Goal: Book appointment/travel/reservation

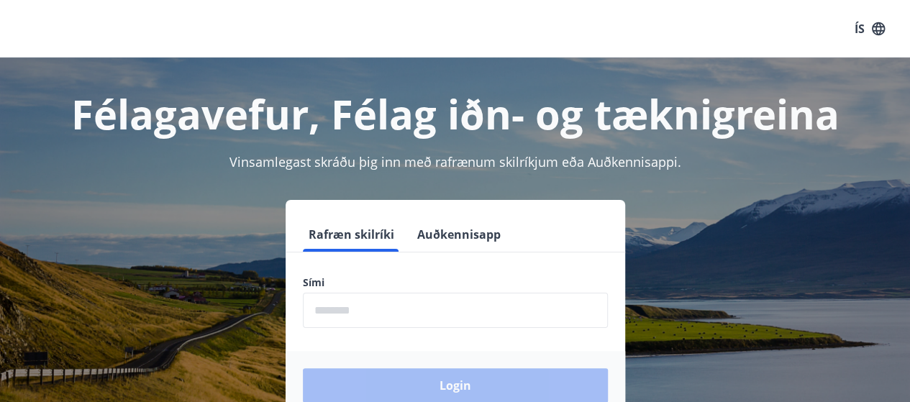
click at [462, 313] on input "phone" at bounding box center [455, 310] width 305 height 35
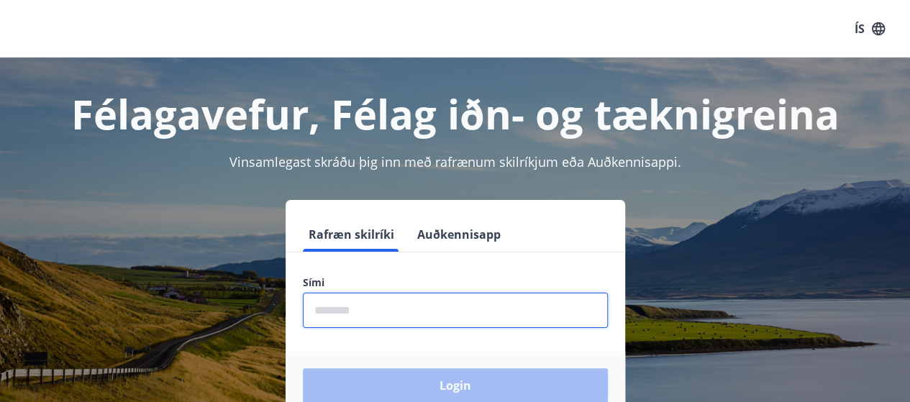
type input "********"
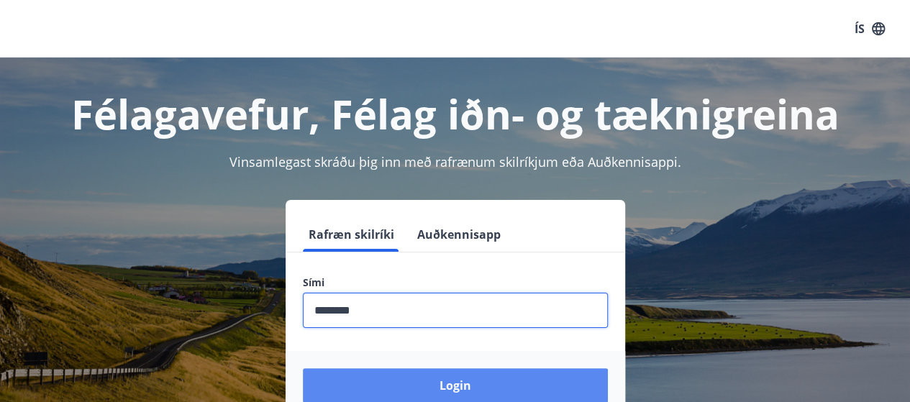
click at [517, 384] on button "Login" at bounding box center [455, 385] width 305 height 35
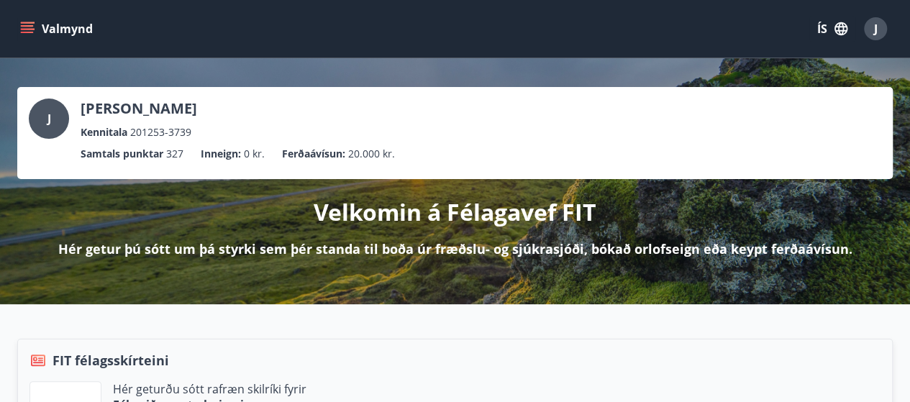
click at [40, 34] on button "Valmynd" at bounding box center [57, 29] width 81 height 26
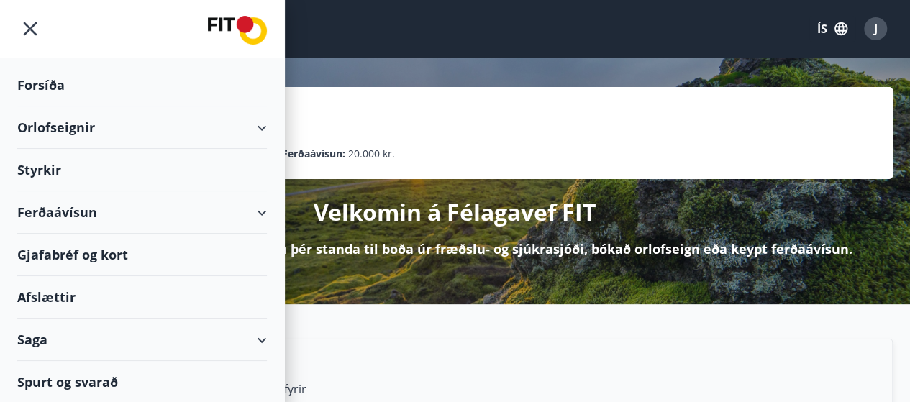
click at [267, 124] on icon at bounding box center [261, 127] width 17 height 17
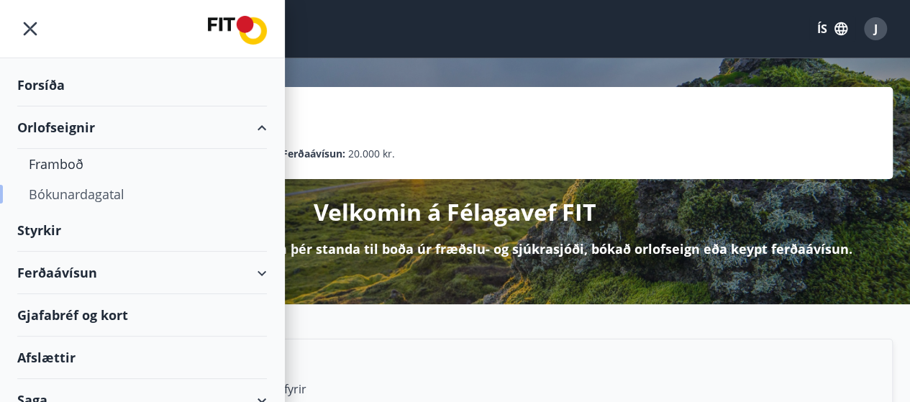
click at [107, 195] on div "Bókunardagatal" at bounding box center [142, 194] width 226 height 30
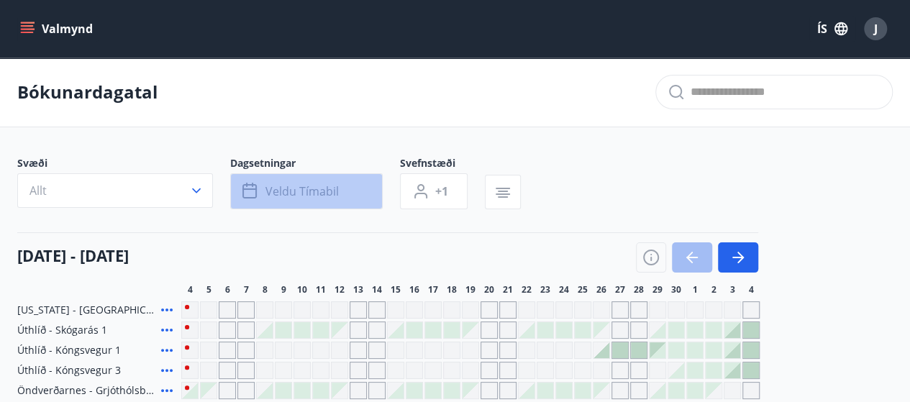
click at [326, 185] on span "Veldu tímabil" at bounding box center [301, 191] width 73 height 16
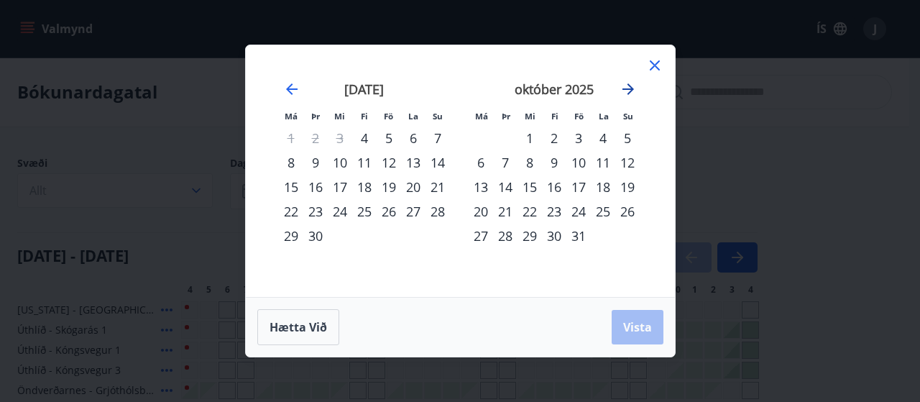
click at [632, 88] on icon "Move forward to switch to the next month." at bounding box center [629, 89] width 12 height 12
click at [627, 92] on icon "Move forward to switch to the next month." at bounding box center [628, 89] width 17 height 17
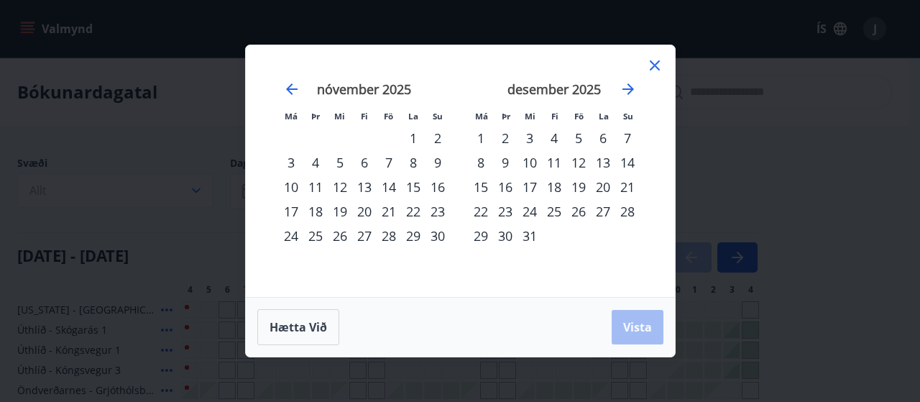
click at [581, 188] on div "19" at bounding box center [579, 187] width 24 height 24
click at [584, 214] on div "26" at bounding box center [579, 211] width 24 height 24
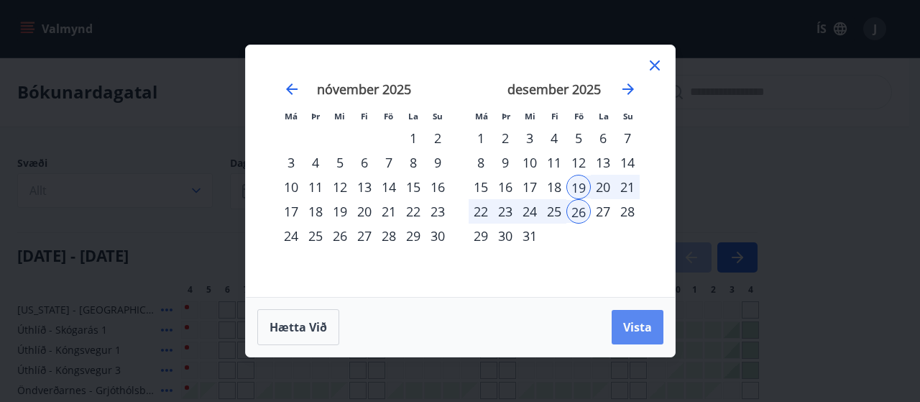
click at [638, 324] on span "Vista" at bounding box center [637, 327] width 29 height 16
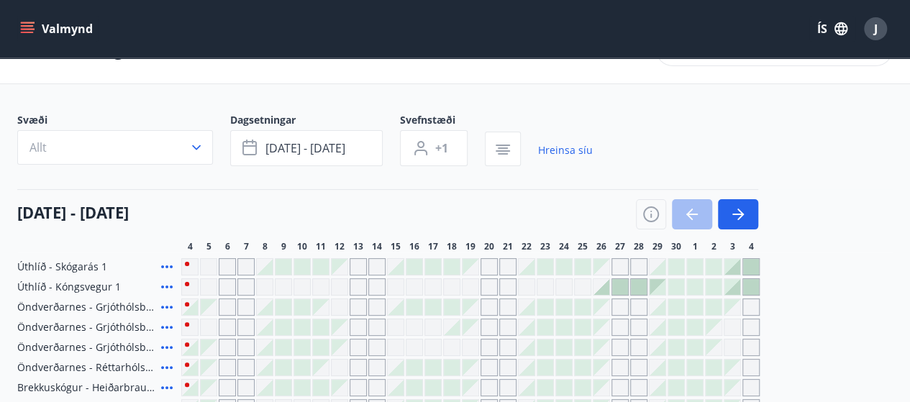
scroll to position [32, 0]
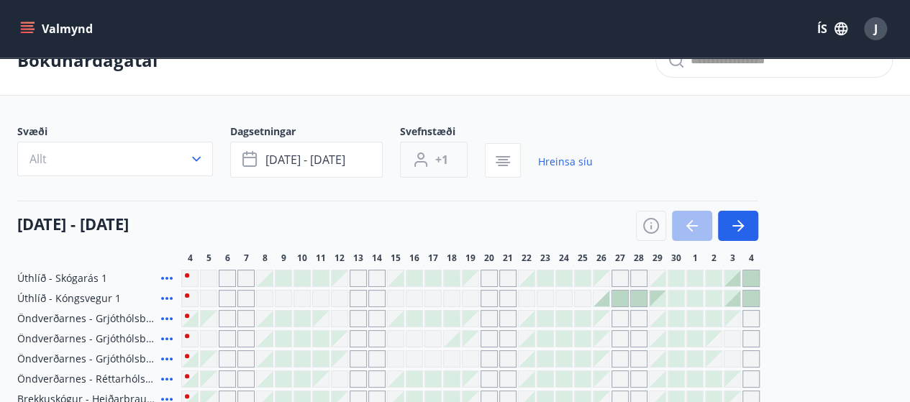
click at [439, 157] on span "+1" at bounding box center [441, 160] width 13 height 16
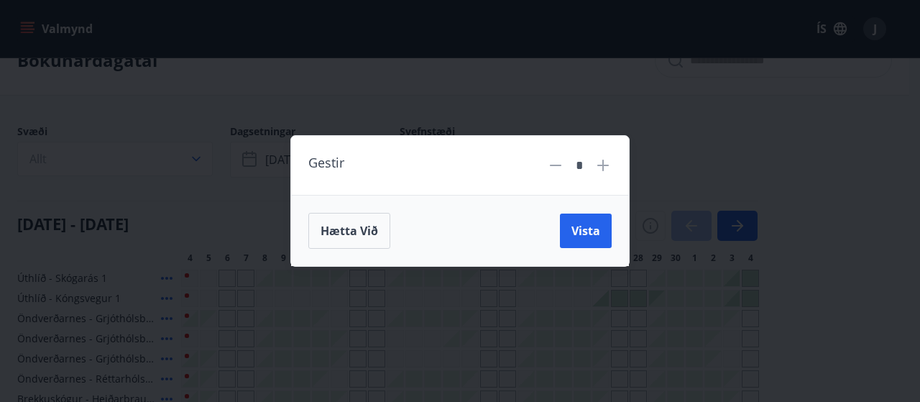
click at [603, 165] on icon at bounding box center [603, 165] width 1 height 1
click at [607, 171] on icon at bounding box center [603, 165] width 17 height 17
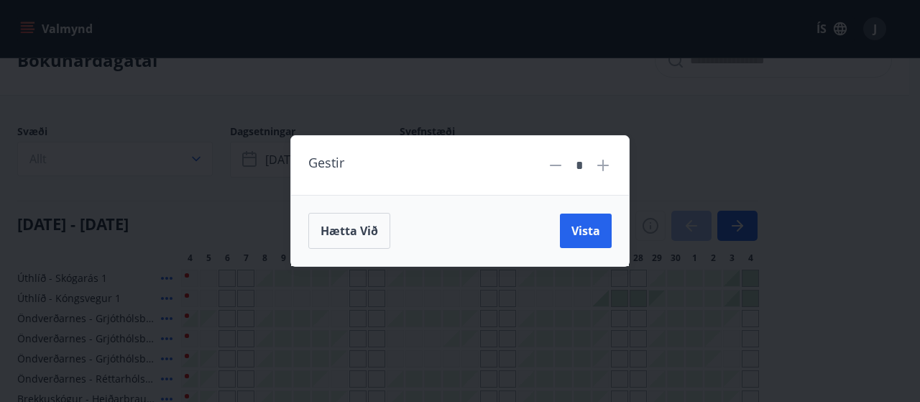
click at [603, 165] on icon at bounding box center [603, 165] width 1 height 1
click at [611, 170] on icon at bounding box center [603, 165] width 17 height 17
click at [609, 168] on icon at bounding box center [603, 165] width 17 height 17
click at [610, 168] on icon at bounding box center [603, 165] width 17 height 17
click at [593, 229] on span "Vista" at bounding box center [586, 231] width 29 height 16
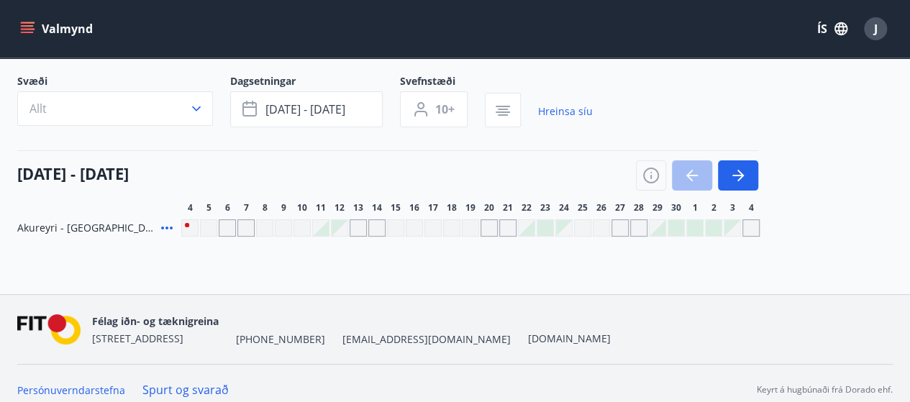
scroll to position [81, 0]
click at [741, 178] on icon "button" at bounding box center [740, 176] width 6 height 12
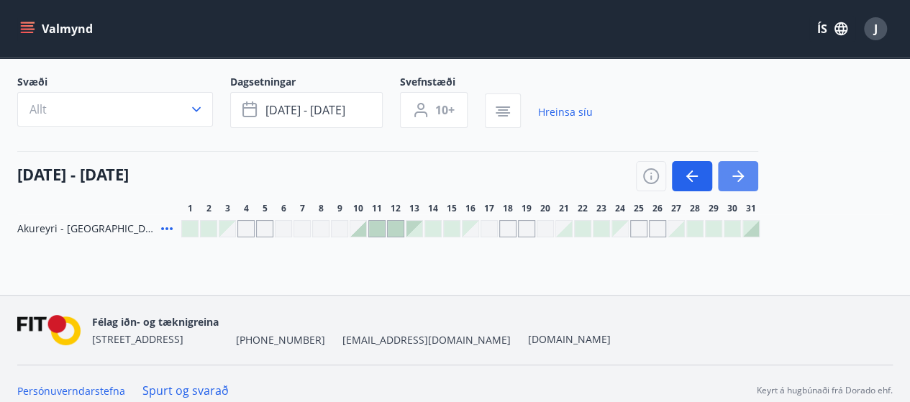
click at [740, 171] on icon "button" at bounding box center [737, 176] width 17 height 17
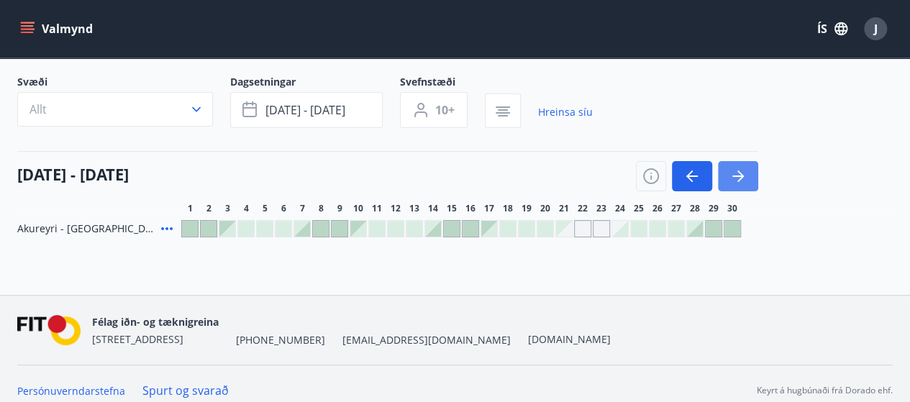
click at [746, 174] on button "button" at bounding box center [738, 176] width 40 height 30
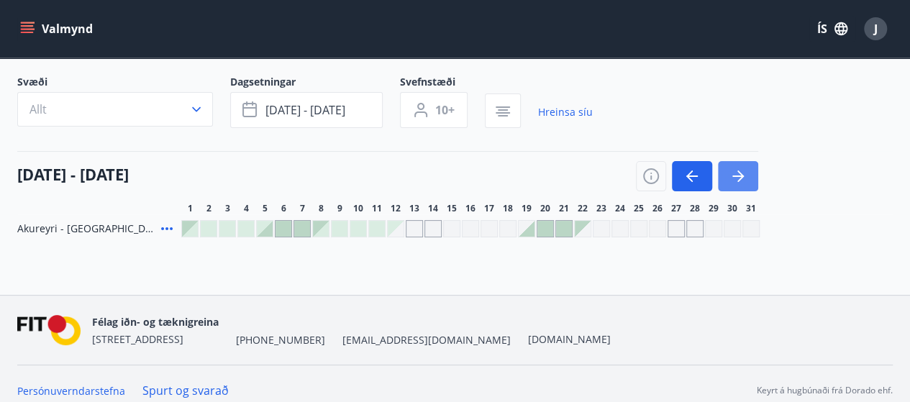
click at [741, 174] on icon "button" at bounding box center [740, 176] width 6 height 12
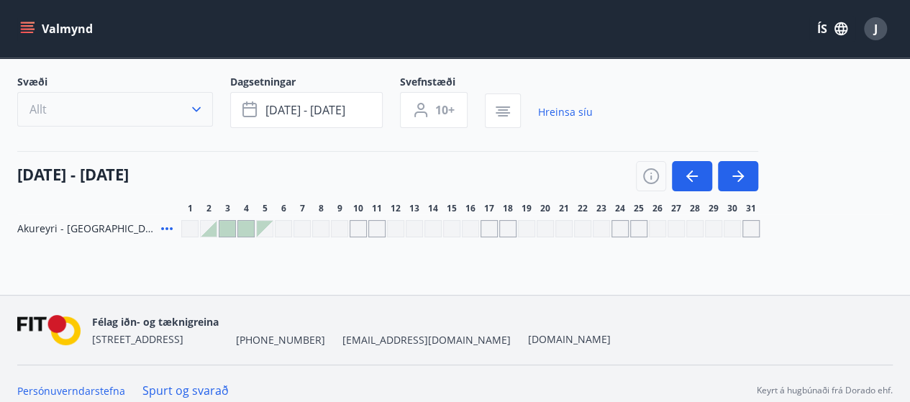
click at [196, 106] on icon "button" at bounding box center [196, 109] width 14 height 14
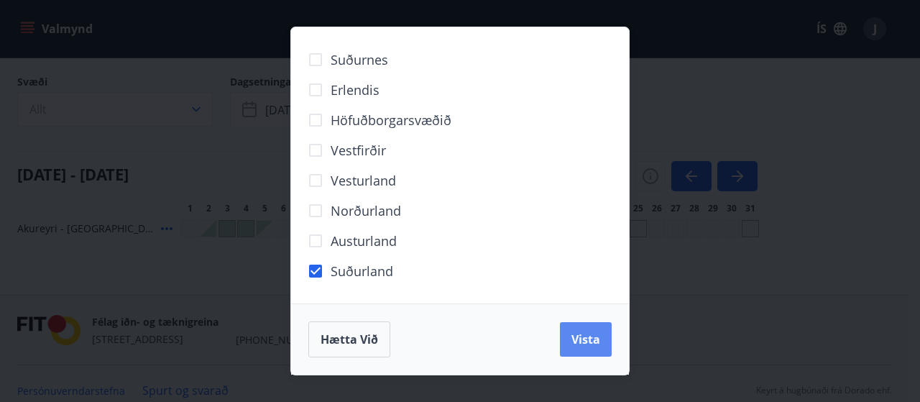
click at [590, 332] on span "Vista" at bounding box center [586, 339] width 29 height 16
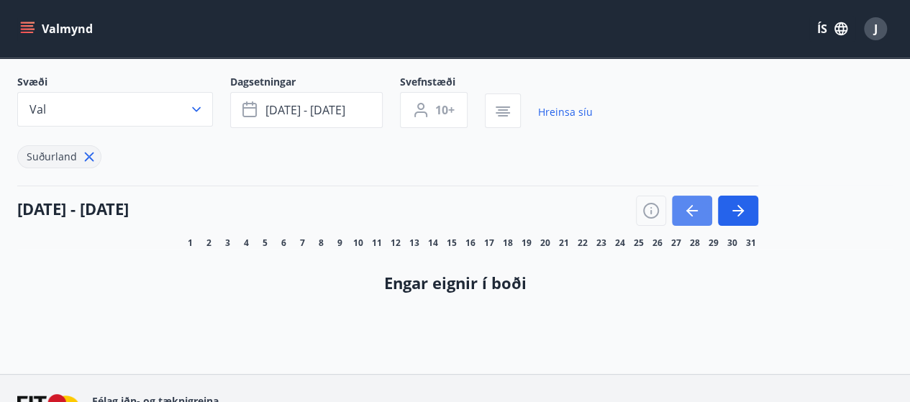
click at [687, 208] on icon "button" at bounding box center [691, 210] width 17 height 17
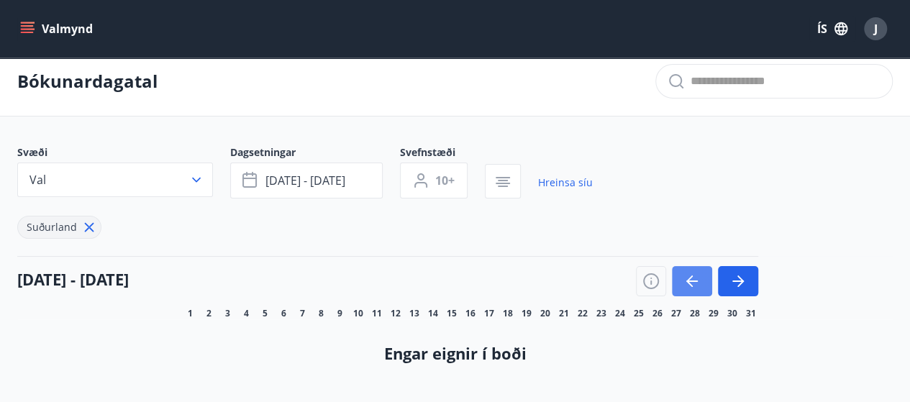
scroll to position [9, 0]
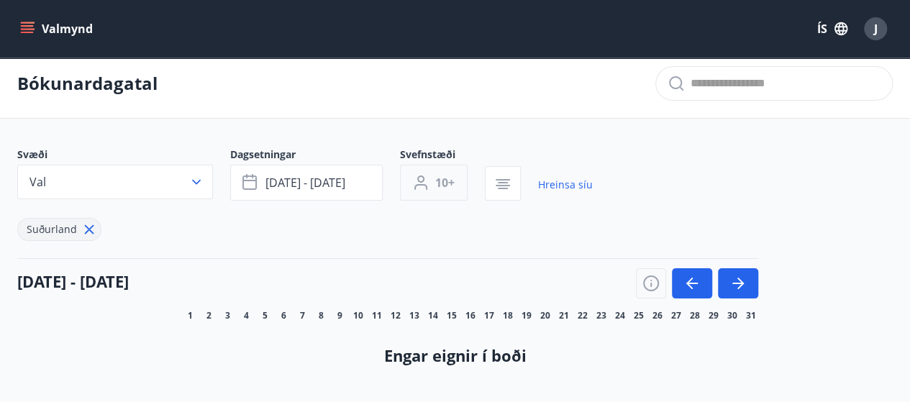
click at [452, 183] on span "10+" at bounding box center [444, 183] width 19 height 16
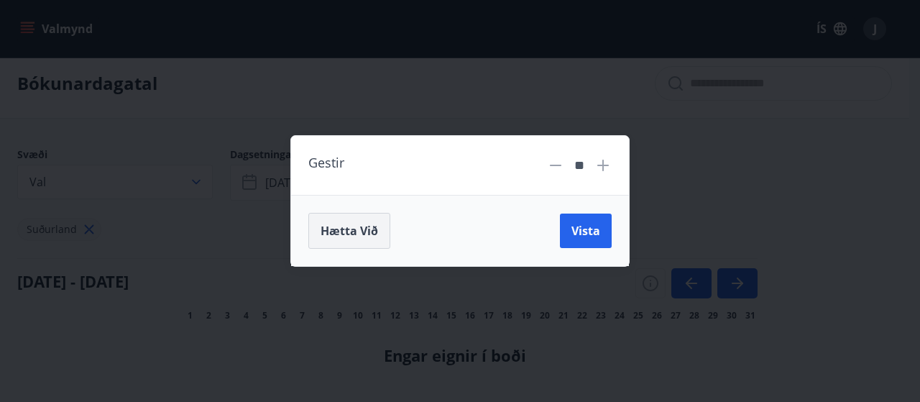
click at [364, 232] on span "Hætta við" at bounding box center [350, 231] width 58 height 16
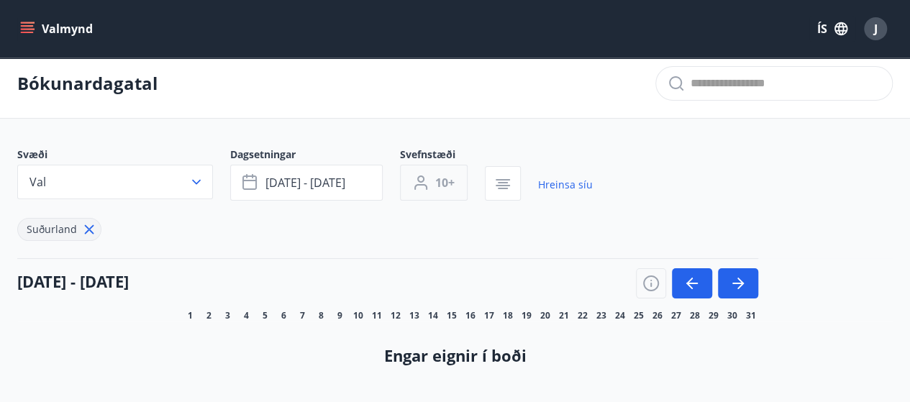
click at [448, 192] on button "10+" at bounding box center [434, 183] width 68 height 36
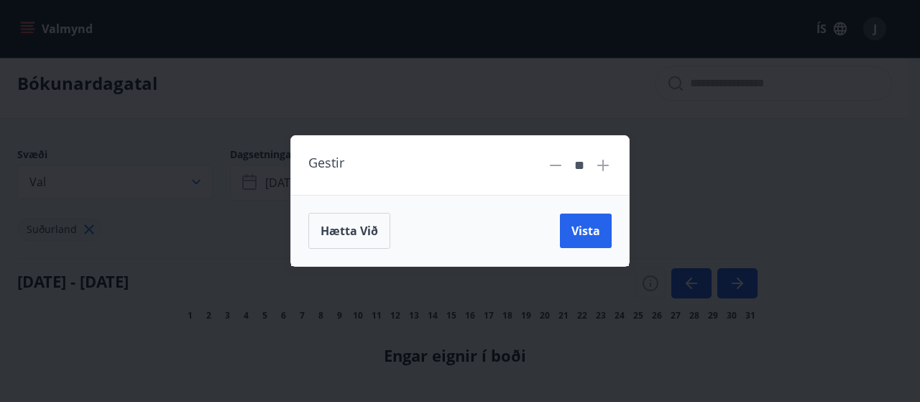
click at [557, 165] on icon at bounding box center [556, 165] width 12 height 1
click at [556, 165] on icon at bounding box center [556, 165] width 12 height 1
click at [555, 165] on icon at bounding box center [556, 165] width 12 height 1
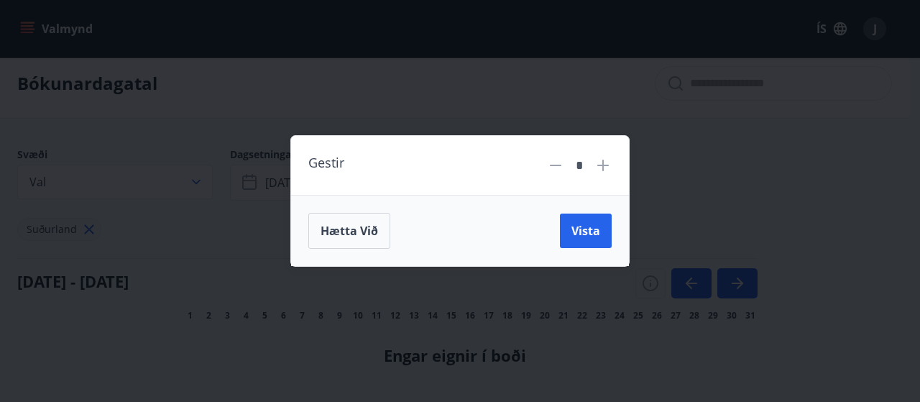
click at [554, 173] on icon at bounding box center [555, 165] width 17 height 17
click at [556, 166] on icon at bounding box center [556, 165] width 12 height 1
click at [556, 165] on icon at bounding box center [556, 165] width 12 height 1
type input "*"
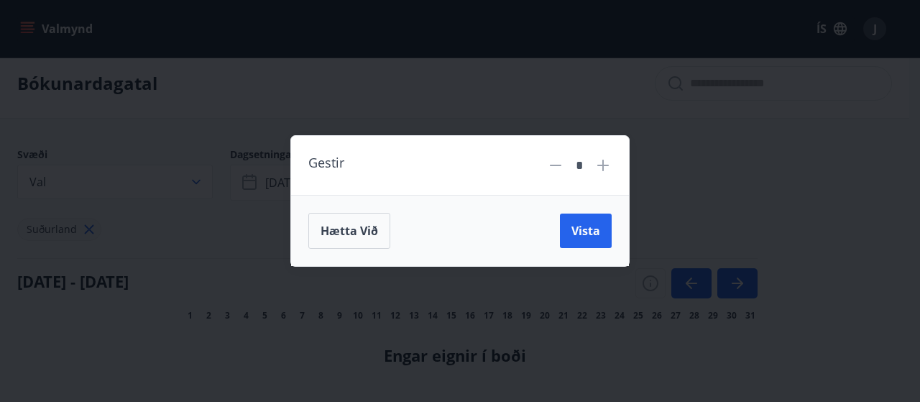
click at [548, 168] on icon at bounding box center [555, 165] width 17 height 17
click at [562, 168] on icon at bounding box center [555, 165] width 17 height 17
click at [585, 231] on span "Vista" at bounding box center [586, 231] width 29 height 16
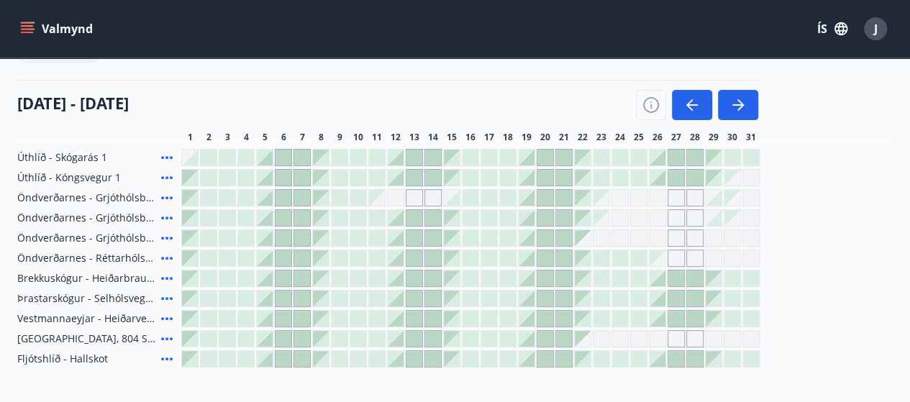
scroll to position [188, 0]
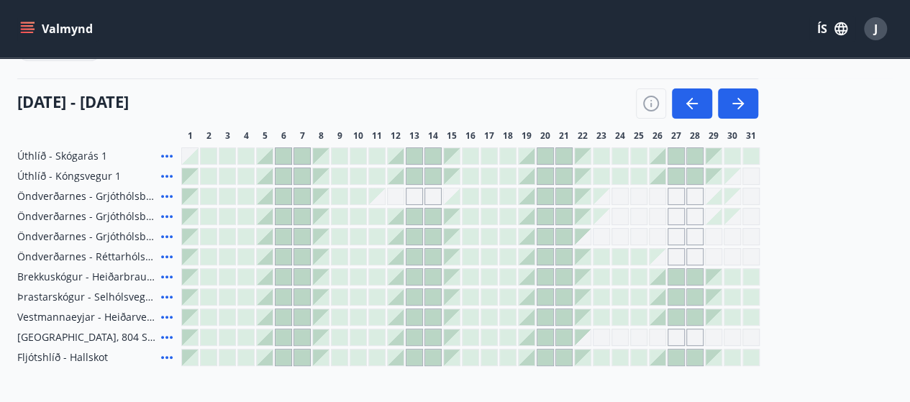
click at [674, 211] on div "Gráir dagar eru ekki bókanlegir" at bounding box center [675, 216] width 17 height 17
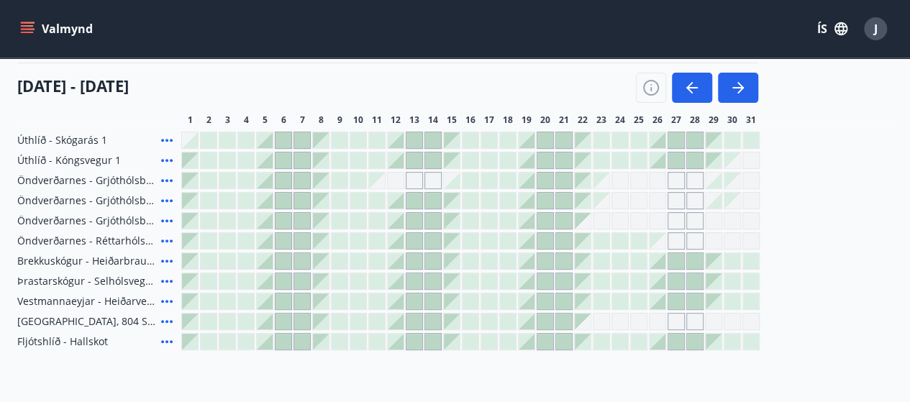
scroll to position [204, 0]
click at [529, 163] on div at bounding box center [526, 160] width 16 height 16
click at [529, 162] on div at bounding box center [526, 160] width 16 height 16
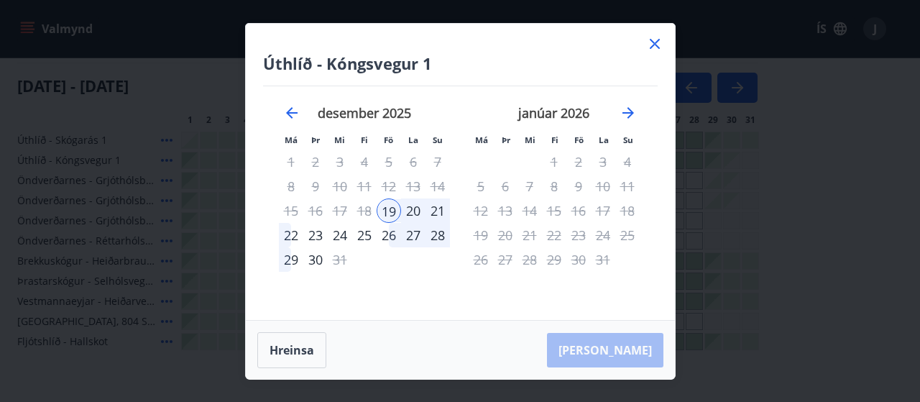
click at [656, 48] on icon at bounding box center [654, 43] width 17 height 17
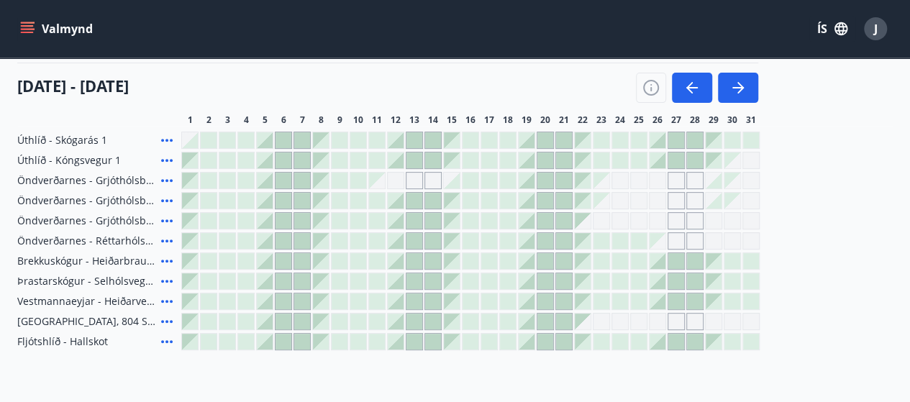
click at [91, 161] on span "Úthlíð - Kóngsvegur 1" at bounding box center [69, 160] width 104 height 14
click at [42, 162] on span "Úthlíð - Kóngsvegur 1" at bounding box center [69, 160] width 104 height 14
click at [39, 143] on span "Úthlíð - Skógarás 1" at bounding box center [62, 140] width 90 height 14
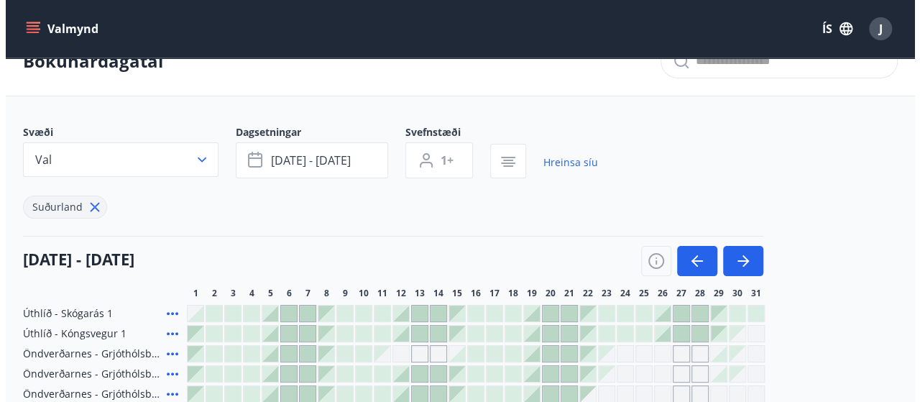
scroll to position [28, 0]
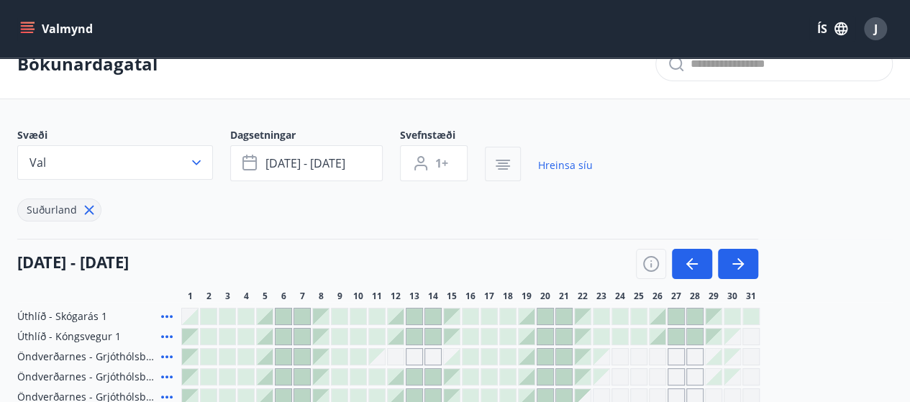
click at [502, 160] on icon "button" at bounding box center [502, 160] width 14 height 1
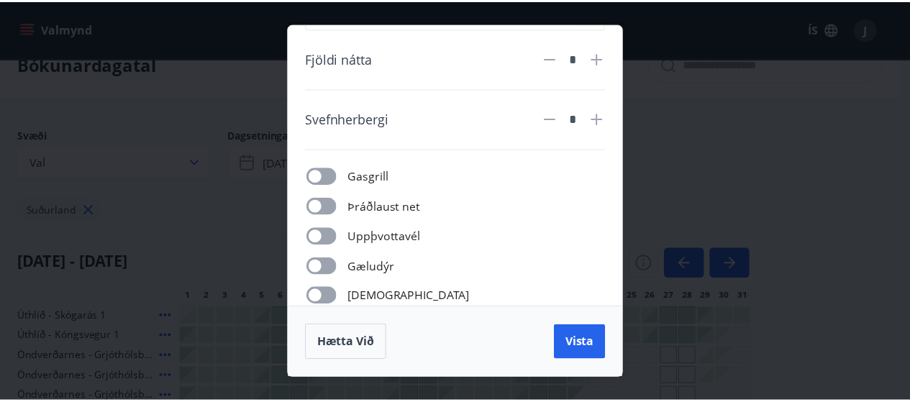
scroll to position [60, 0]
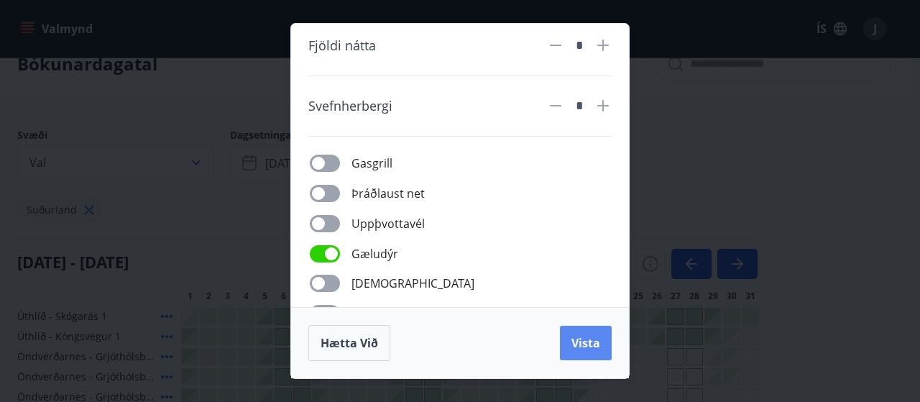
click at [587, 342] on span "Vista" at bounding box center [586, 343] width 29 height 16
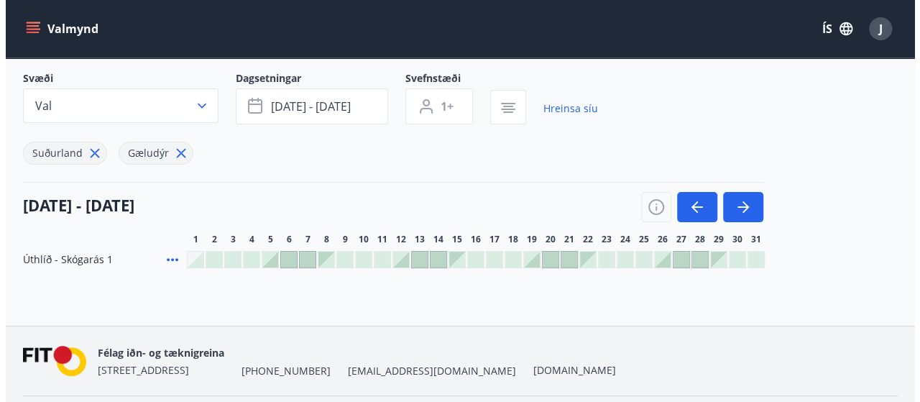
scroll to position [91, 0]
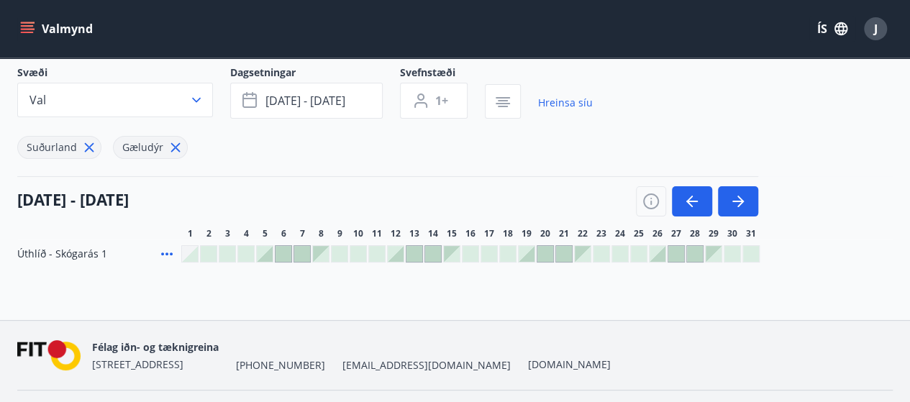
click at [531, 255] on div at bounding box center [526, 254] width 16 height 16
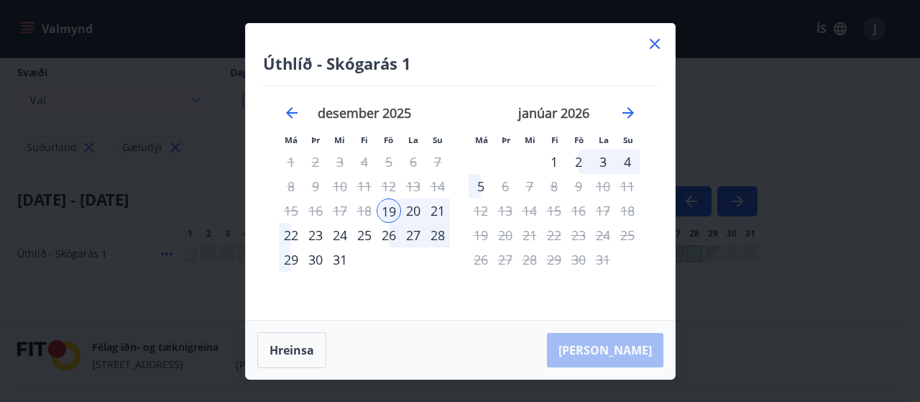
click at [663, 45] on icon at bounding box center [654, 43] width 17 height 17
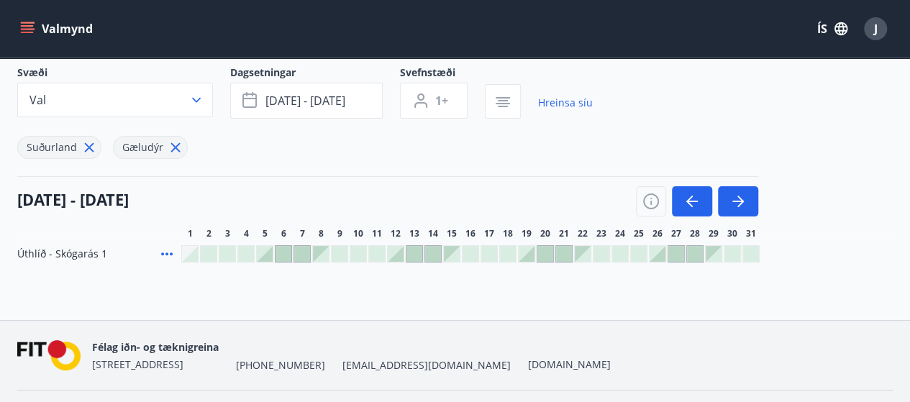
click at [93, 147] on icon at bounding box center [89, 147] width 16 height 16
click at [200, 99] on icon "button" at bounding box center [196, 100] width 14 height 14
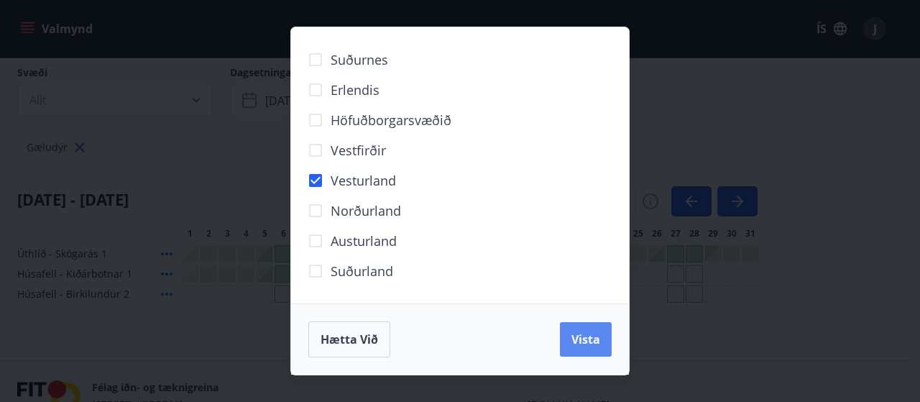
click at [599, 344] on span "Vista" at bounding box center [586, 339] width 29 height 16
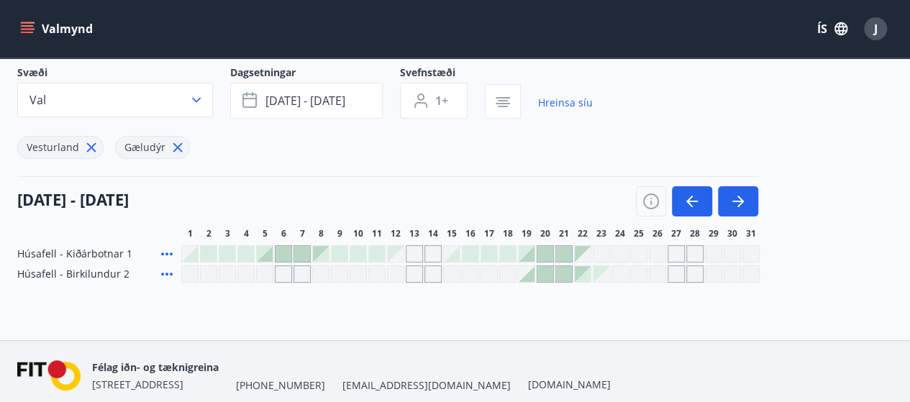
click at [526, 252] on div at bounding box center [526, 254] width 16 height 16
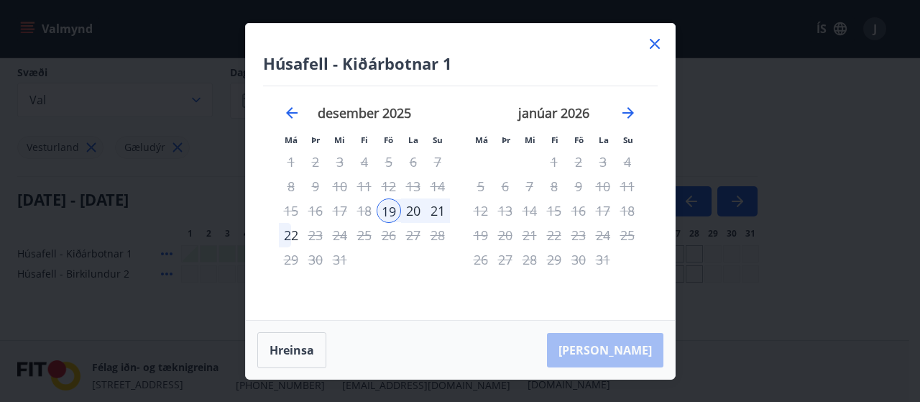
click at [657, 51] on icon at bounding box center [654, 43] width 17 height 17
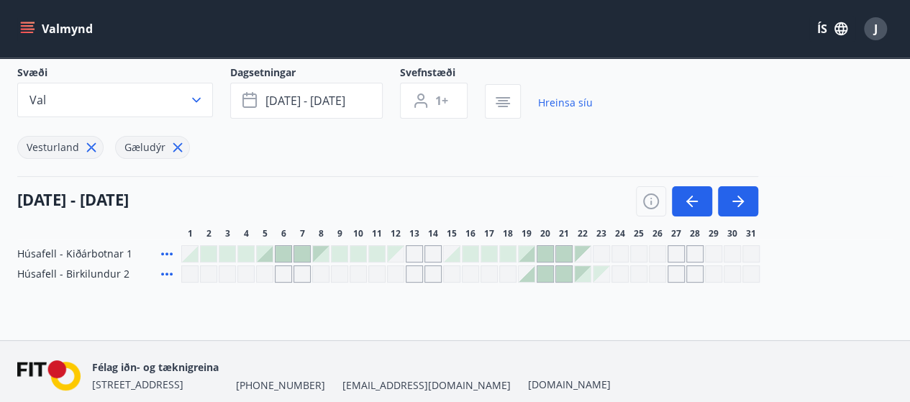
click at [96, 148] on icon at bounding box center [91, 147] width 16 height 16
click at [198, 96] on icon "button" at bounding box center [196, 100] width 14 height 14
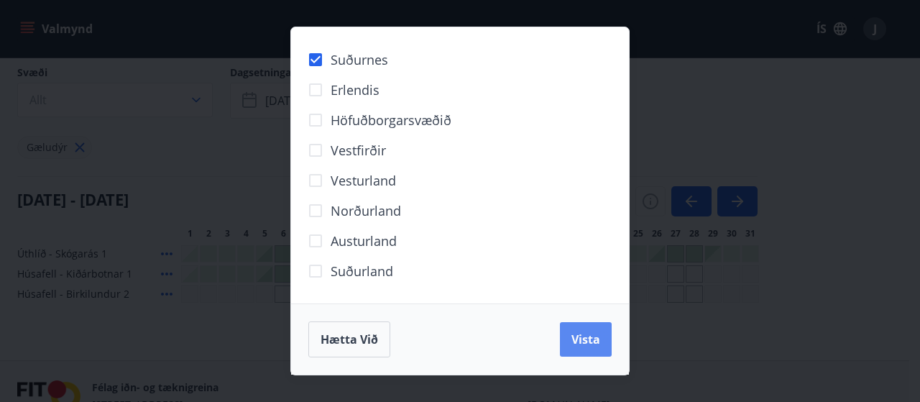
click at [592, 340] on span "Vista" at bounding box center [586, 339] width 29 height 16
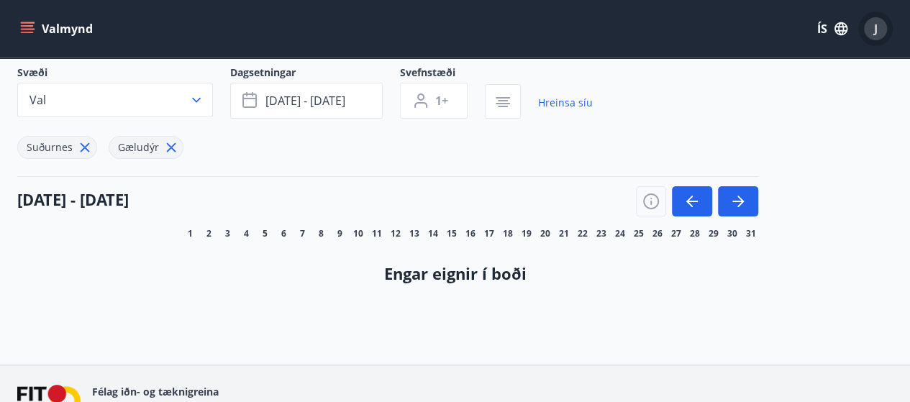
click at [874, 28] on span "J" at bounding box center [876, 29] width 4 height 16
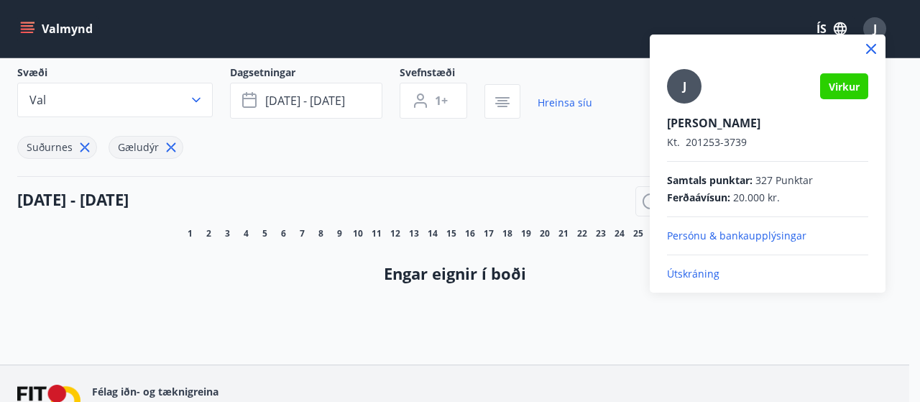
click at [702, 271] on p "Útskráning" at bounding box center [767, 274] width 201 height 14
